Goal: Entertainment & Leisure: Browse casually

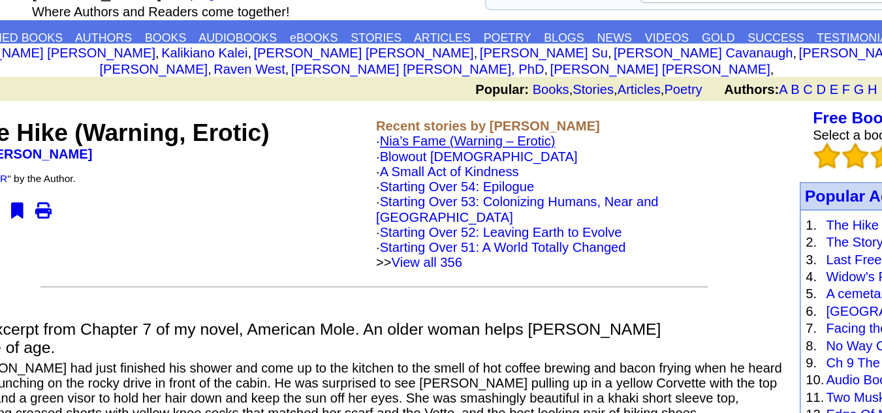
click at [471, 127] on link "Nia’s Fame (Warning – Erotic)" at bounding box center [460, 132] width 113 height 10
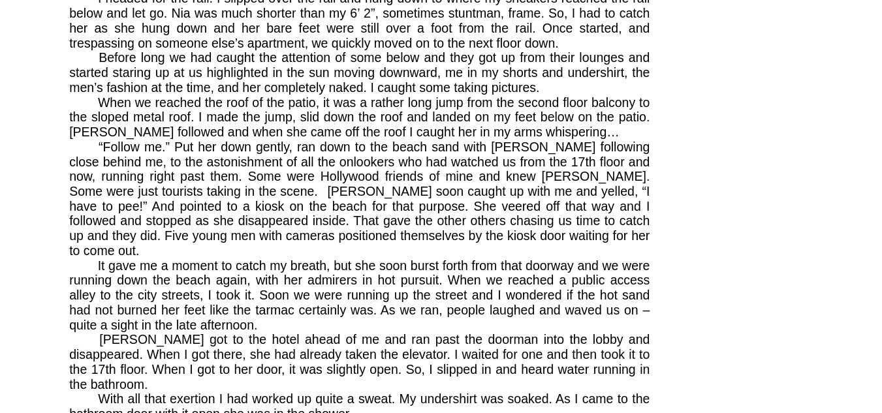
scroll to position [2655, 0]
